Goal: Transaction & Acquisition: Purchase product/service

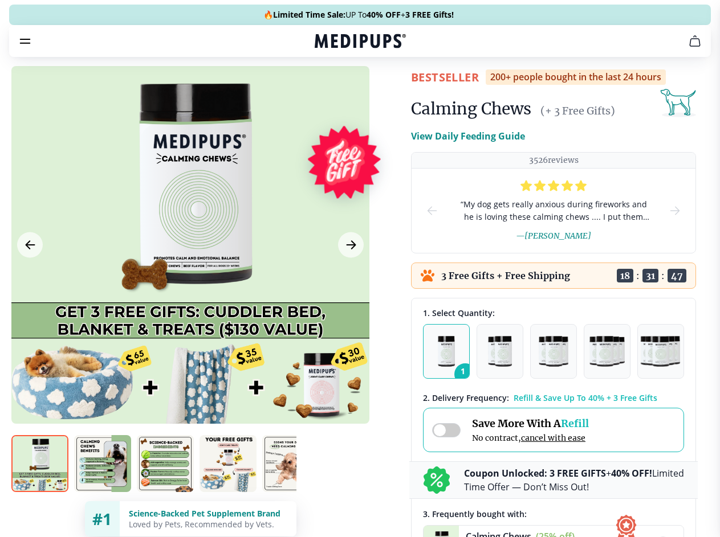
click at [328, 91] on span "Supplements" at bounding box center [356, 96] width 57 height 11
click at [386, 90] on icon "button" at bounding box center [393, 97] width 14 height 14
click at [688, 48] on icon "cart" at bounding box center [695, 41] width 14 height 14
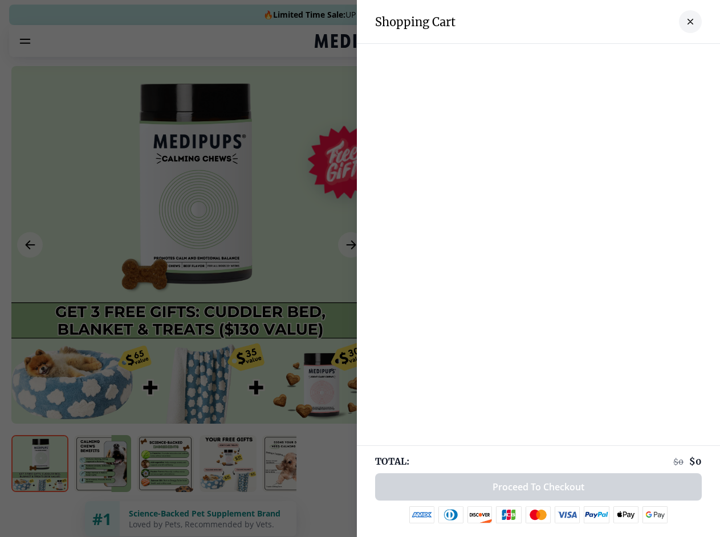
click at [554, 57] on div at bounding box center [538, 55] width 363 height 23
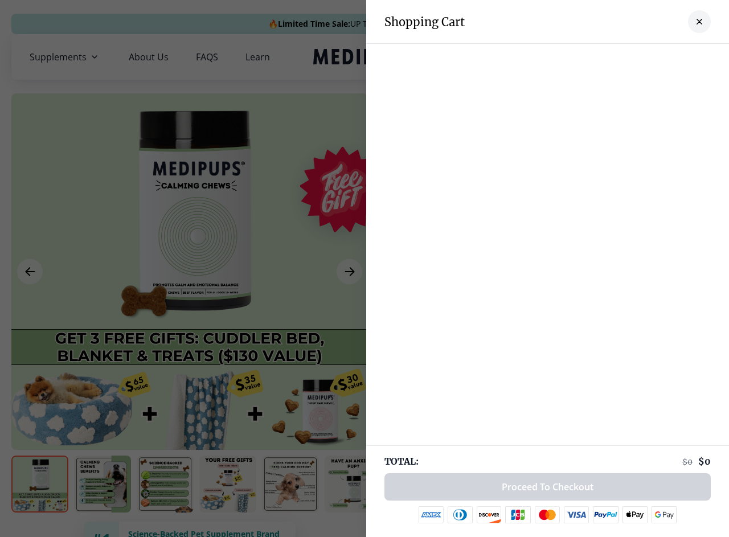
click at [643, 57] on div at bounding box center [547, 55] width 363 height 23
click at [681, 57] on div at bounding box center [547, 55] width 363 height 23
click at [190, 272] on div at bounding box center [364, 268] width 729 height 537
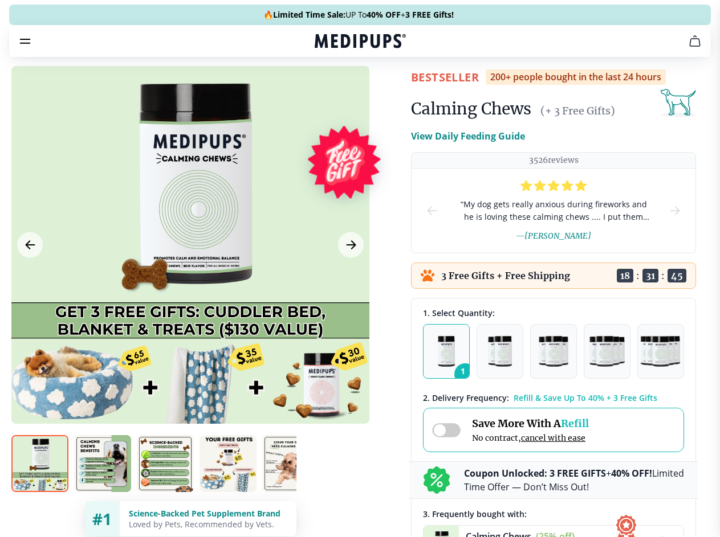
click at [30, 249] on icon "Previous Image" at bounding box center [30, 245] width 9 height 8
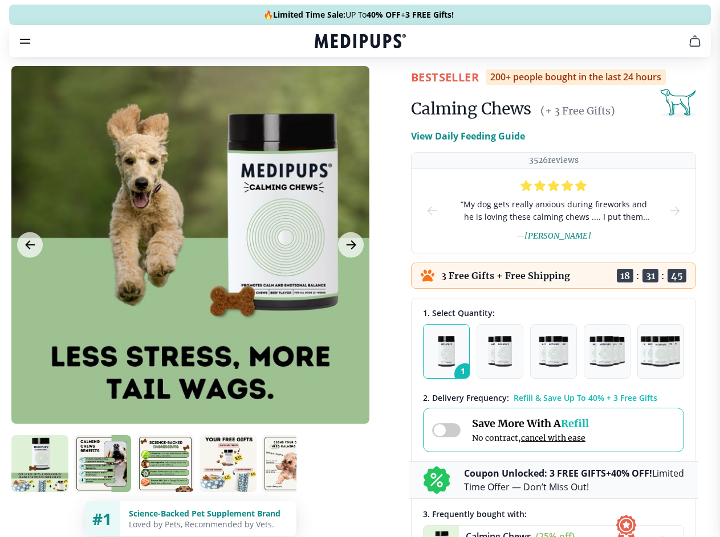
click at [349, 249] on icon "Next Image" at bounding box center [350, 245] width 9 height 8
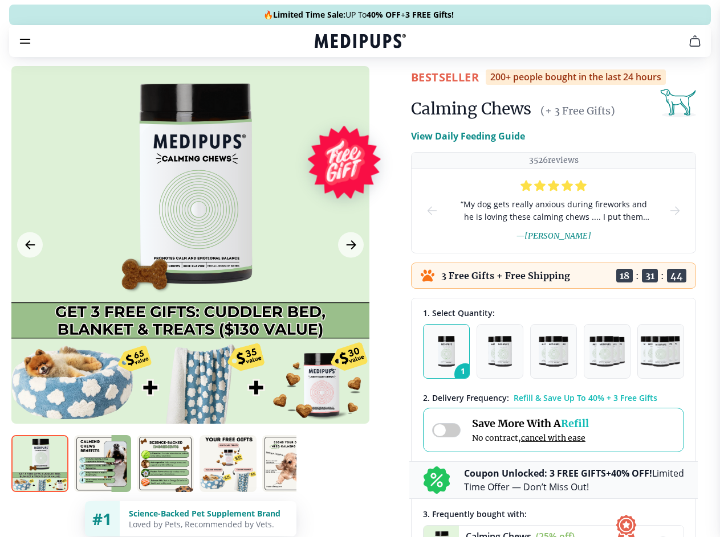
click at [40, 484] on img at bounding box center [39, 463] width 57 height 57
